Goal: Find specific page/section

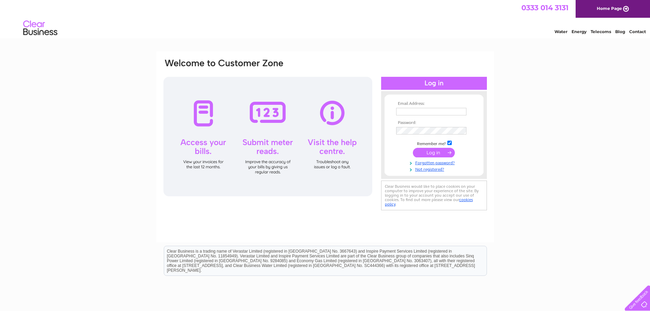
type input "mhopley@ggmsteam.com"
click at [428, 151] on input "submit" at bounding box center [434, 153] width 42 height 10
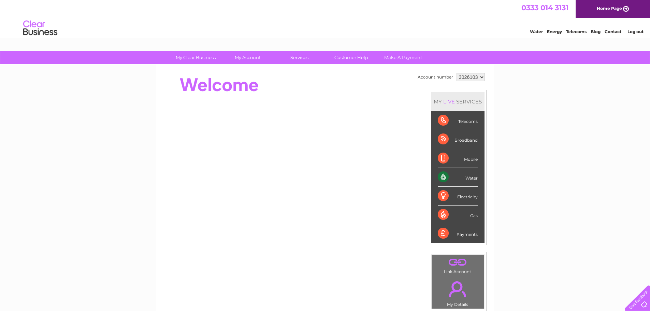
click at [469, 177] on div "Water" at bounding box center [458, 177] width 40 height 19
click at [443, 175] on div "Water" at bounding box center [458, 177] width 40 height 19
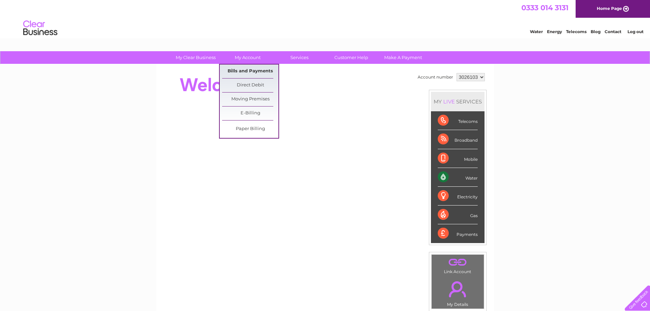
click at [243, 68] on link "Bills and Payments" at bounding box center [250, 72] width 56 height 14
click at [242, 72] on link "Bills and Payments" at bounding box center [250, 72] width 56 height 14
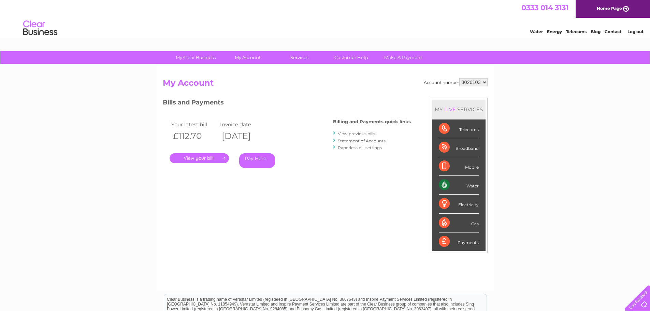
scroll to position [34, 0]
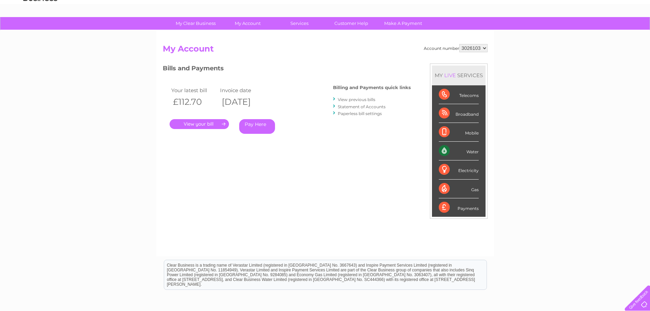
click at [202, 123] on link "." at bounding box center [199, 124] width 59 height 10
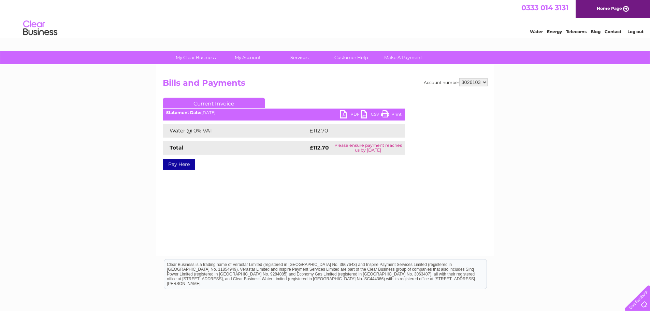
click at [350, 113] on link "PDF" at bounding box center [350, 115] width 20 height 10
